Goal: Navigation & Orientation: Find specific page/section

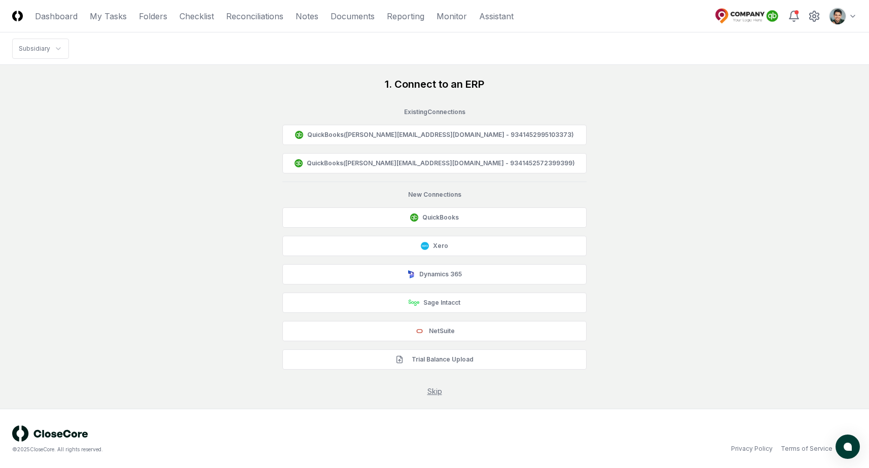
click at [833, 16] on html "CloseCore Dashboard My Tasks Folders Checklist Reconciliations Notes Documents …" at bounding box center [434, 234] width 869 height 469
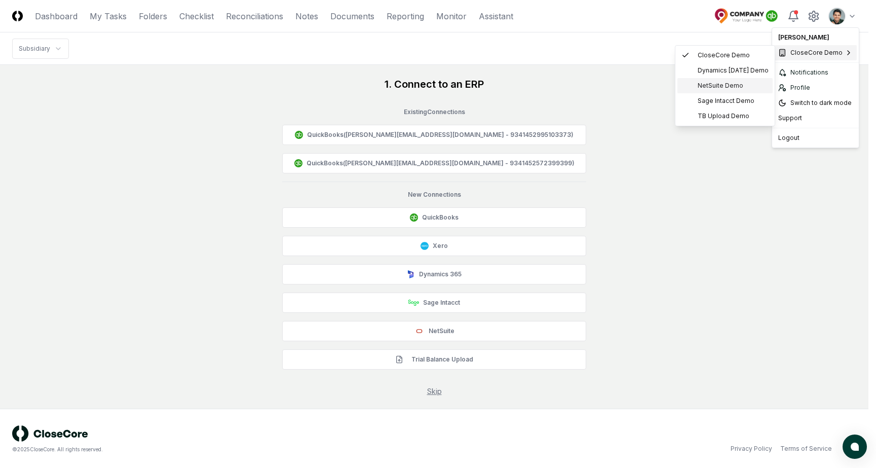
click at [717, 79] on div "NetSuite Demo" at bounding box center [725, 85] width 95 height 15
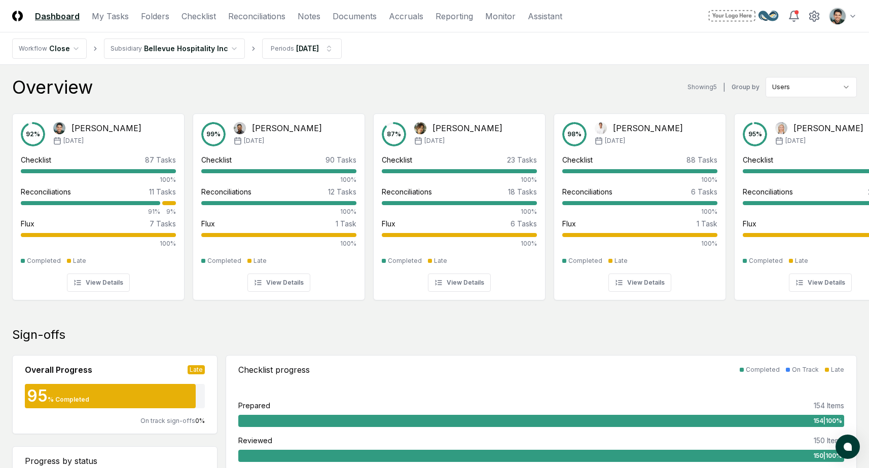
click at [495, 77] on div "Overview Showing 5 | Group by Users" at bounding box center [434, 87] width 844 height 20
click at [431, 88] on div "Overview Showing 5 | Group by Users" at bounding box center [434, 87] width 844 height 20
click at [327, 78] on div "Overview Showing 5 | Group by Users" at bounding box center [434, 87] width 844 height 20
